Goal: Information Seeking & Learning: Learn about a topic

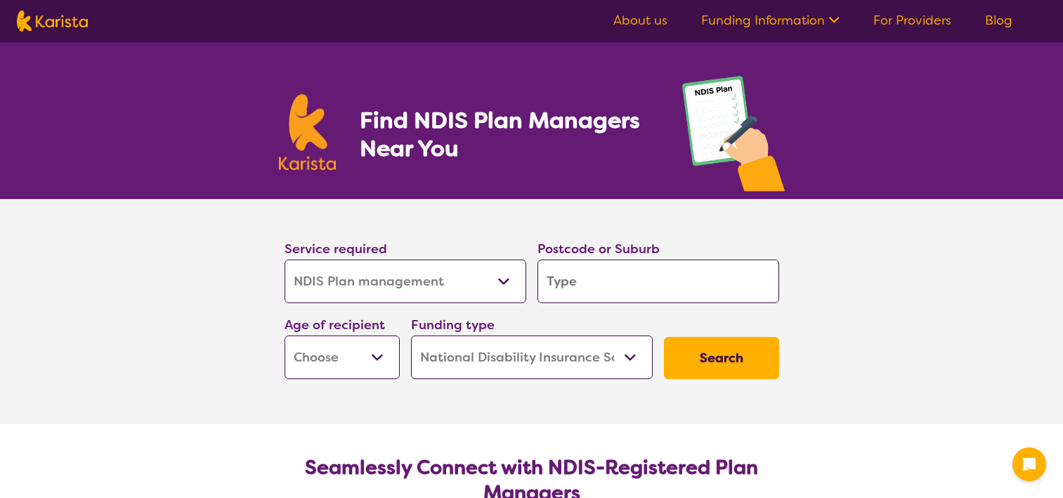
select select "NDIS Plan management"
select select "NDIS"
select select "NDIS Plan management"
select select "NDIS"
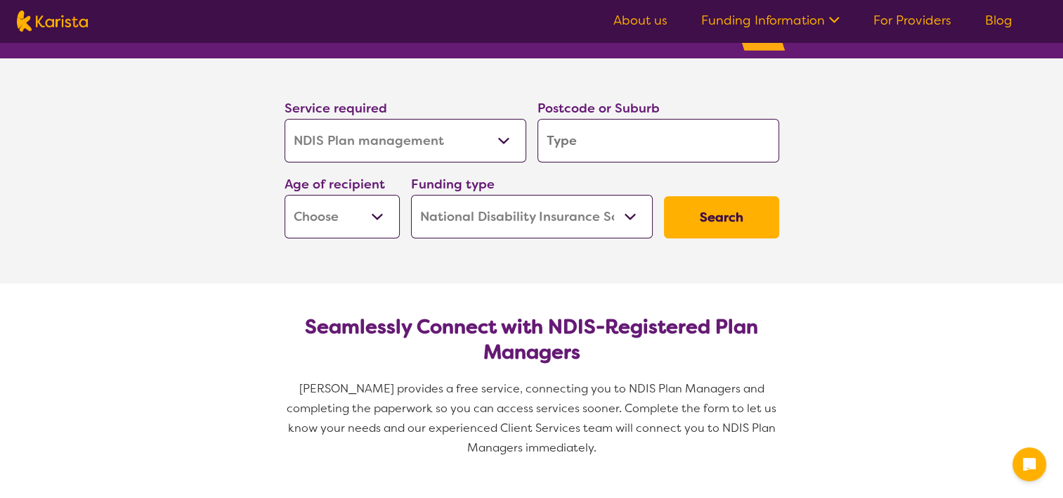
scroll to position [141, 0]
click at [562, 131] on input "search" at bounding box center [659, 141] width 242 height 44
type input "5"
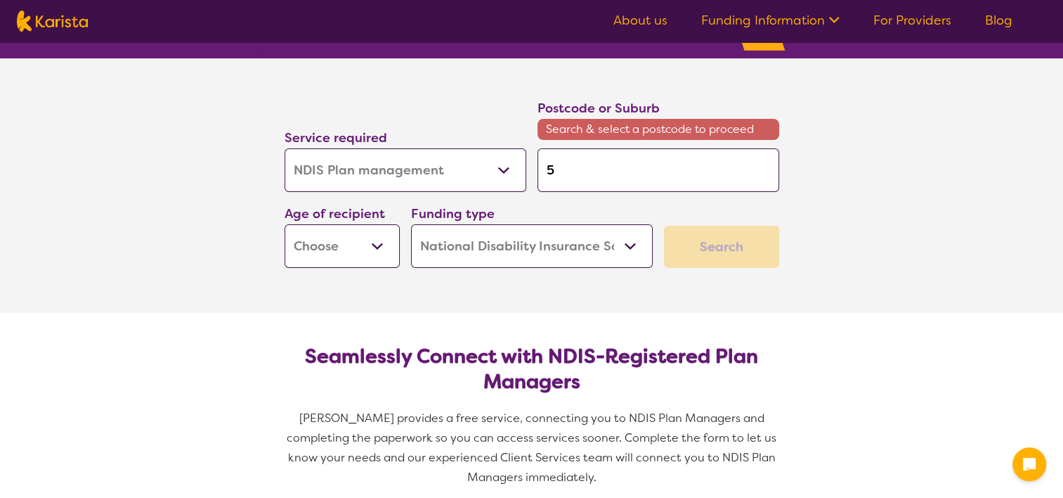
type input "52"
type input "526"
type input "5268"
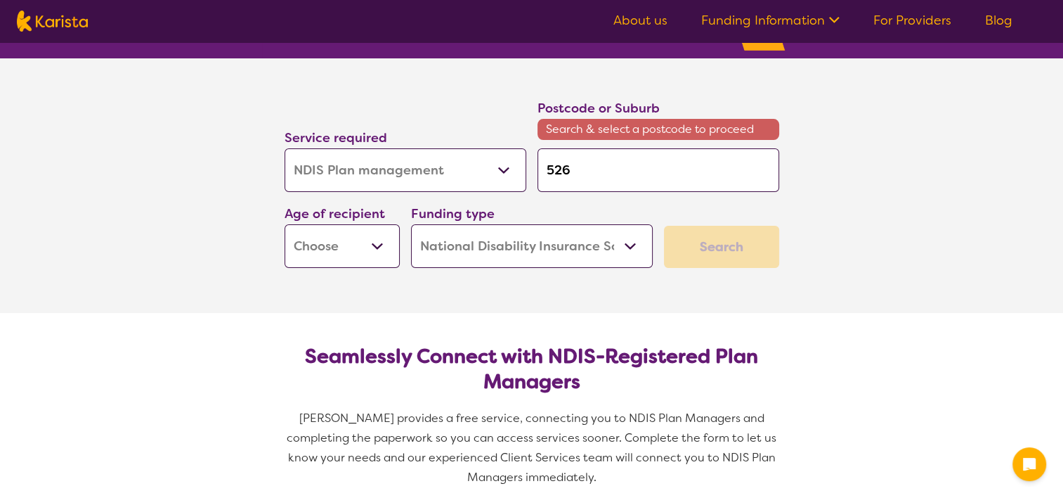
type input "5268"
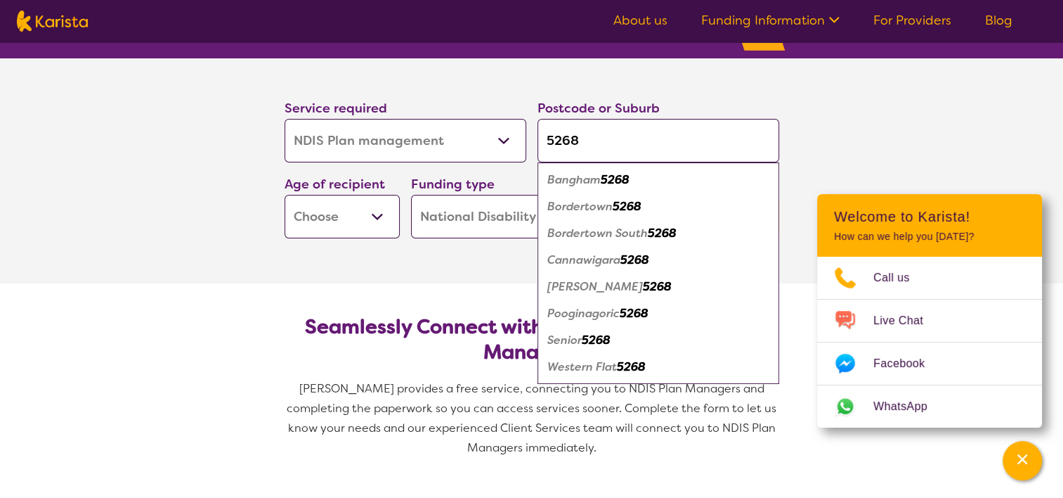
type input "5268"
click at [596, 202] on em "Bordertown" at bounding box center [580, 206] width 65 height 15
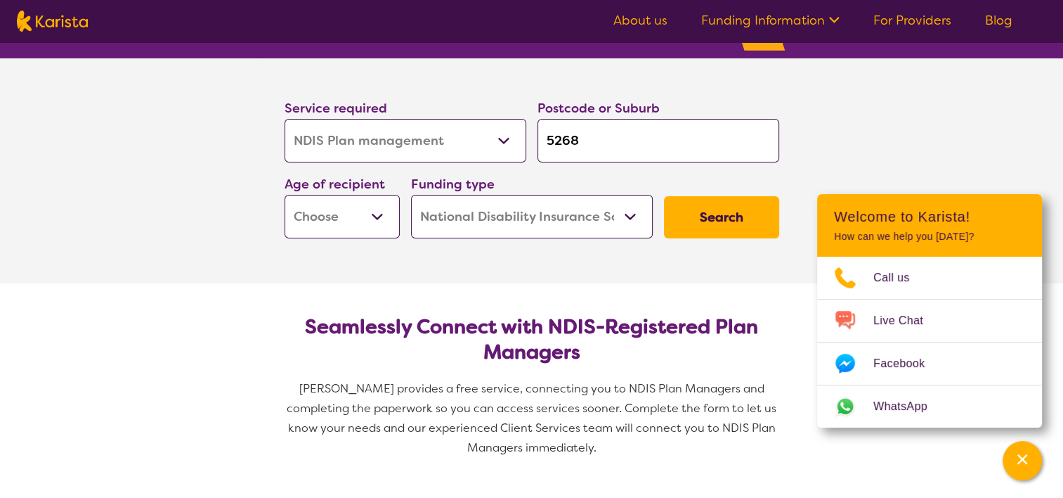
click at [349, 198] on select "Early Childhood - 0 to 9 Child - 10 to 11 Adolescent - 12 to 17 Adult - 18 to 6…" at bounding box center [342, 217] width 115 height 44
select select "EC"
click at [285, 195] on select "Early Childhood - 0 to 9 Child - 10 to 11 Adolescent - 12 to 17 Adult - 18 to 6…" at bounding box center [342, 217] width 115 height 44
select select "EC"
click at [556, 226] on select "Home Care Package (HCP) National Disability Insurance Scheme (NDIS) I don't know" at bounding box center [532, 217] width 242 height 44
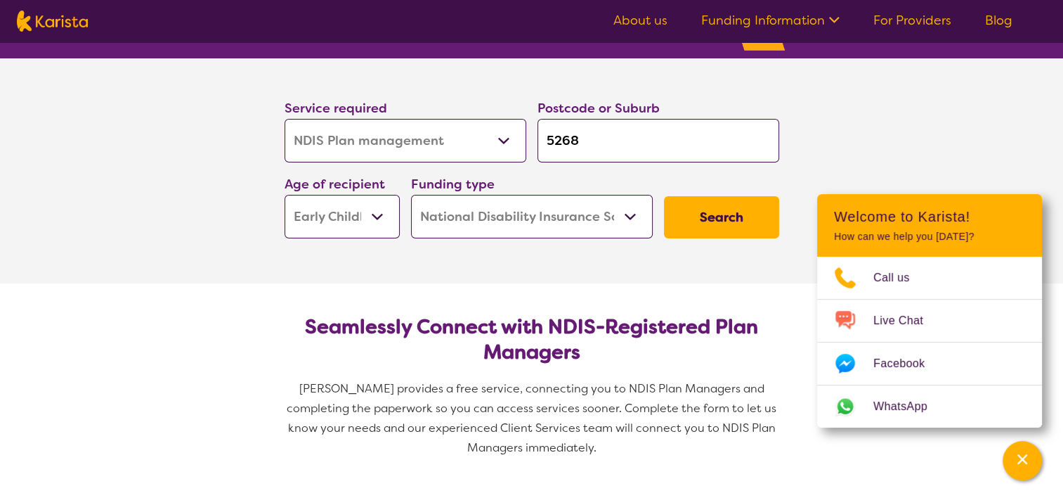
click at [411, 195] on select "Home Care Package (HCP) National Disability Insurance Scheme (NDIS) I don't know" at bounding box center [532, 217] width 242 height 44
click at [701, 208] on button "Search" at bounding box center [721, 217] width 115 height 42
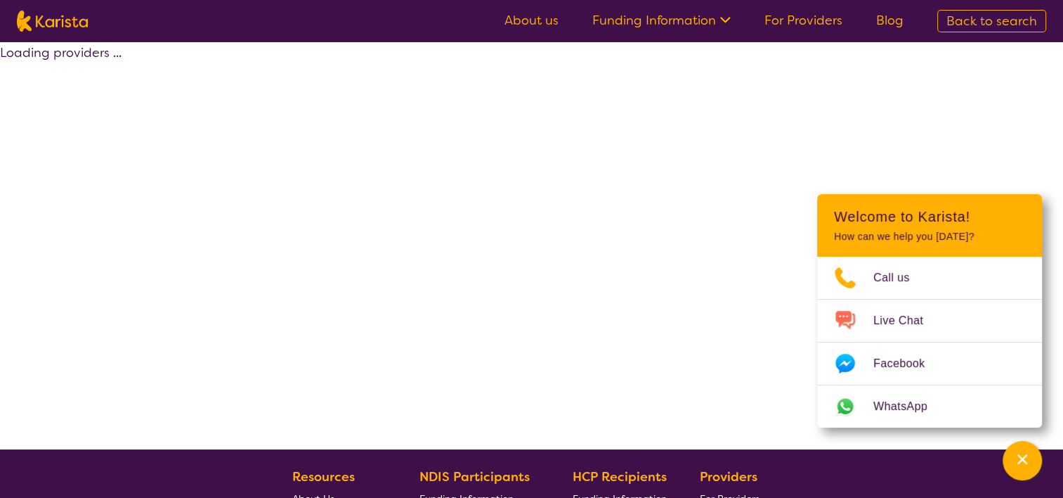
select select "by_score"
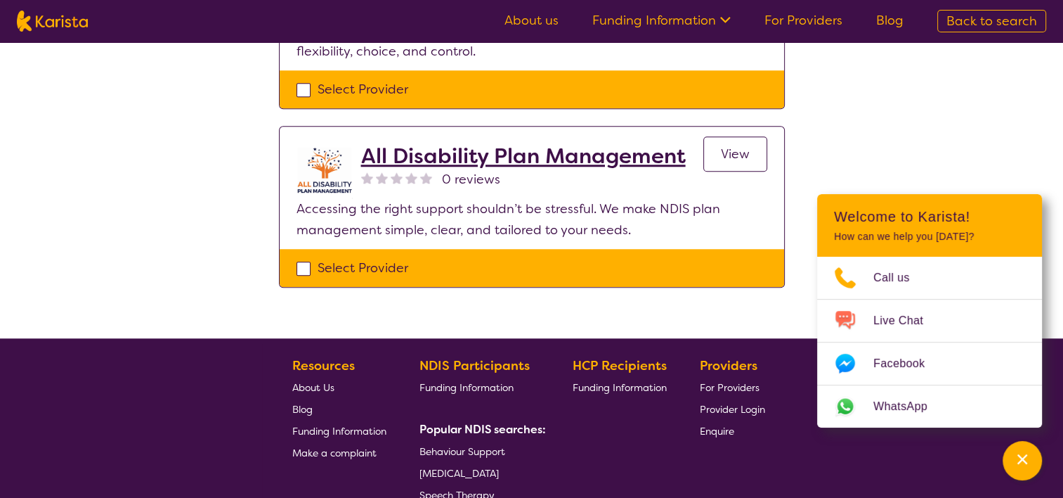
scroll to position [1125, 0]
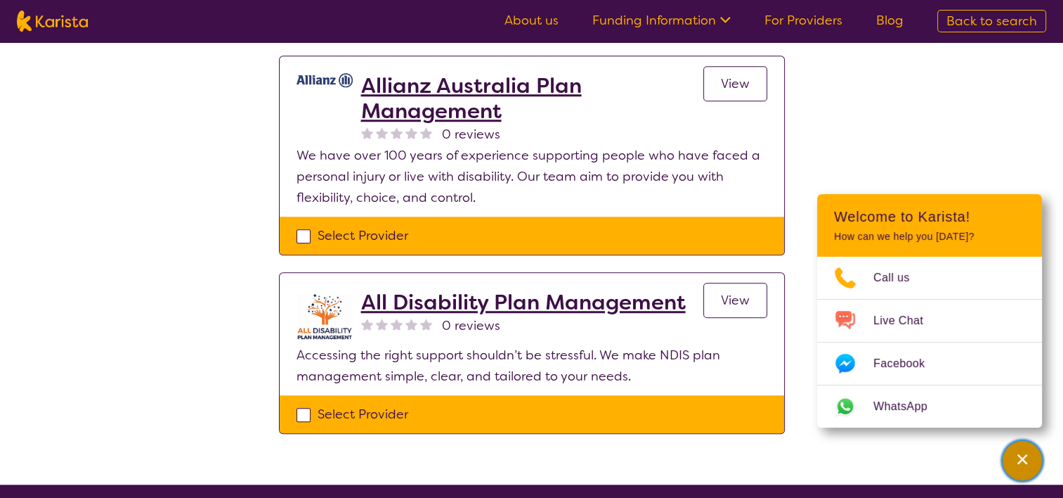
click at [1032, 460] on div "Channel Menu" at bounding box center [1023, 460] width 28 height 31
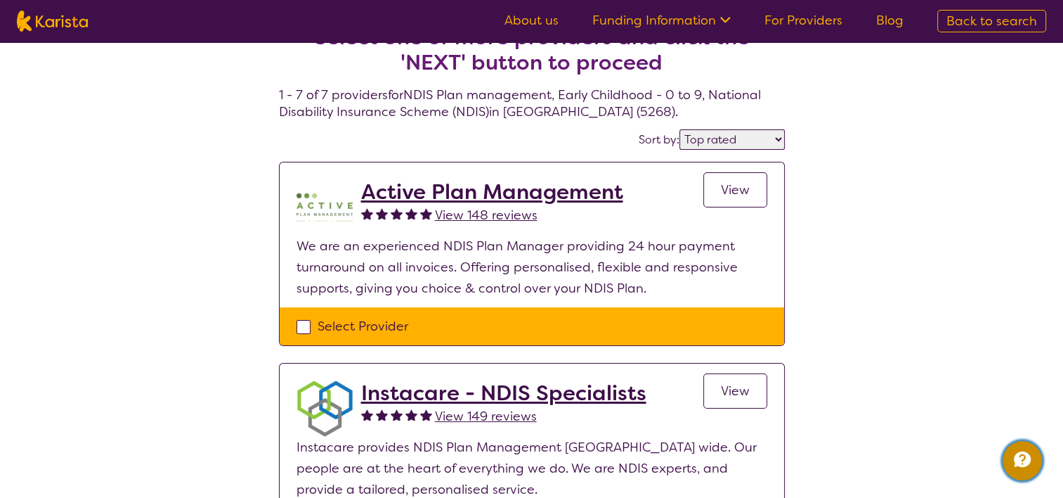
scroll to position [0, 0]
